Goal: Find specific page/section: Find specific page/section

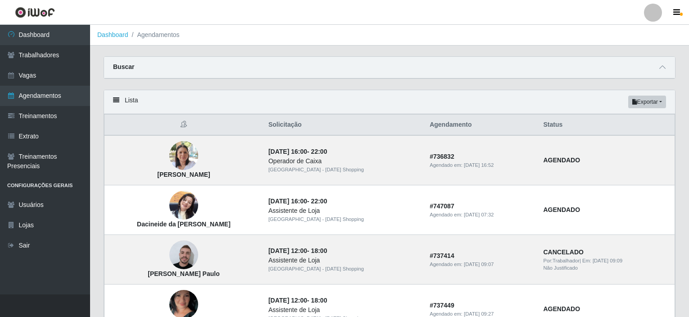
scroll to position [620, 0]
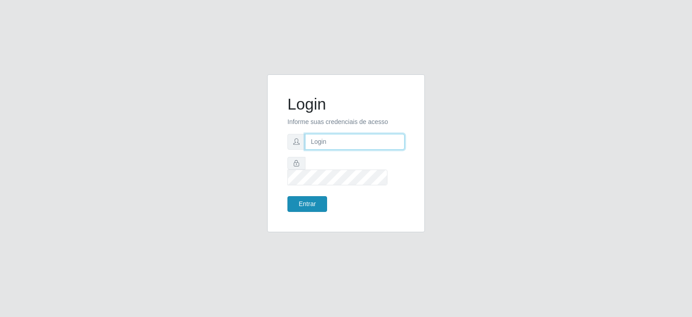
type input "[EMAIL_ADDRESS][DOMAIN_NAME]"
click at [306, 197] on button "Entrar" at bounding box center [307, 204] width 40 height 16
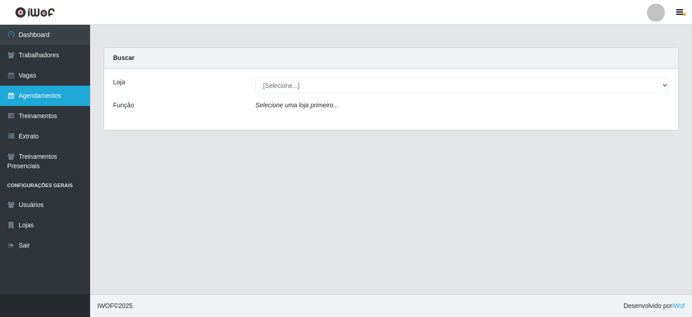
click at [53, 99] on link "Agendamentos" at bounding box center [45, 96] width 90 height 20
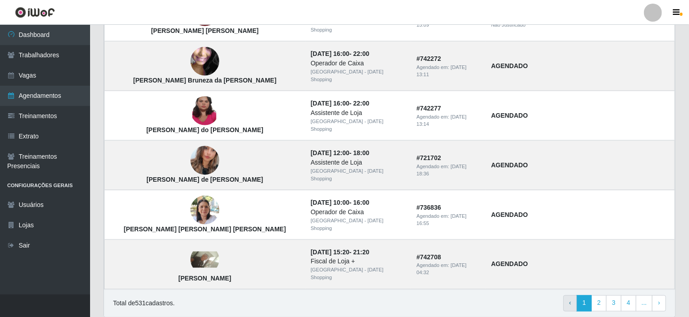
scroll to position [620, 0]
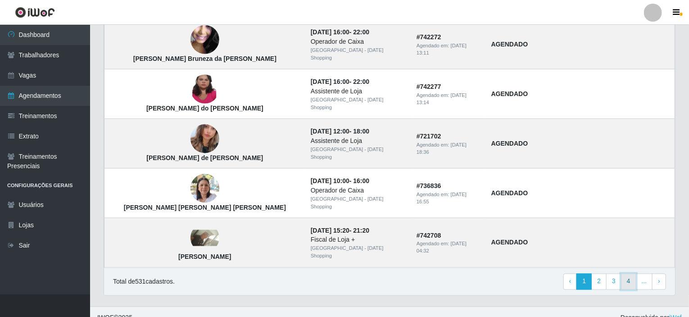
click at [625, 273] on link "4" at bounding box center [628, 281] width 15 height 16
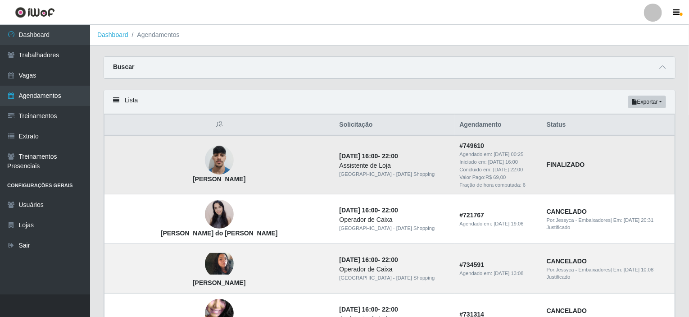
click at [205, 164] on img at bounding box center [219, 160] width 29 height 38
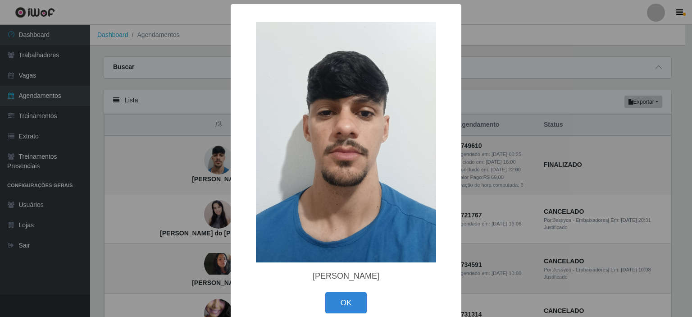
click at [113, 124] on div "× [PERSON_NAME] OK Cancel" at bounding box center [346, 158] width 692 height 317
